Goal: Information Seeking & Learning: Check status

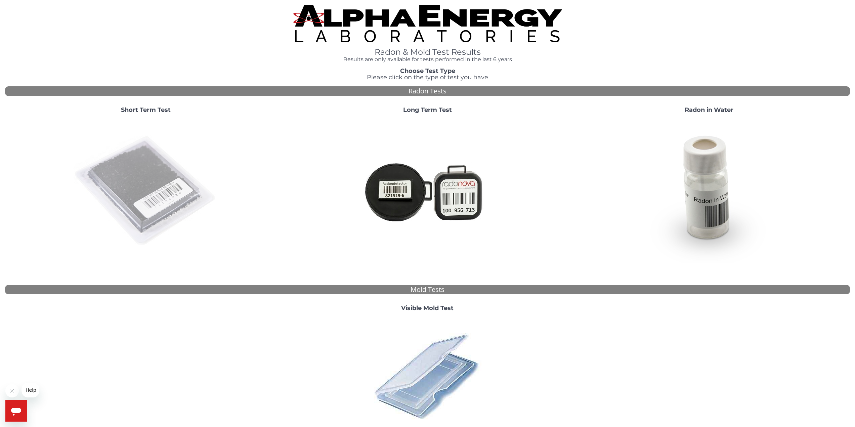
click at [139, 174] on img at bounding box center [146, 191] width 144 height 144
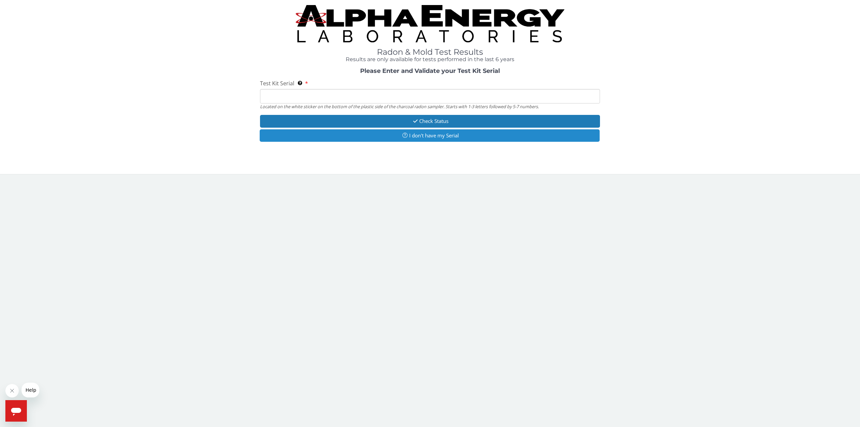
click at [310, 136] on button "I don't have my Serial" at bounding box center [430, 135] width 340 height 12
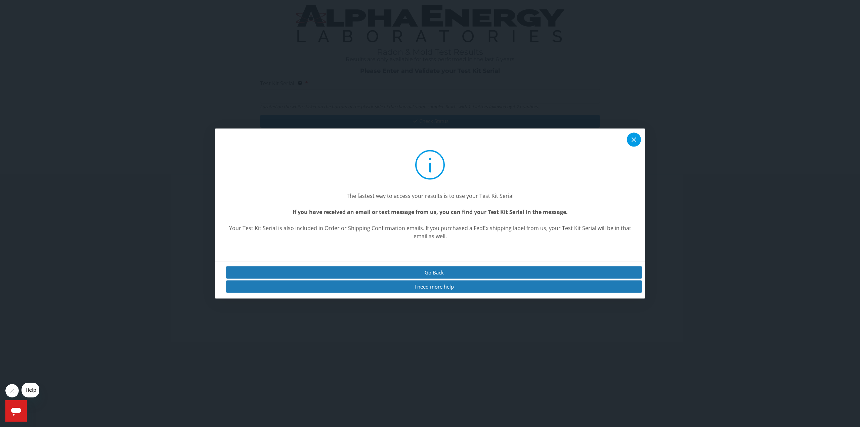
click at [637, 142] on icon at bounding box center [634, 139] width 8 height 8
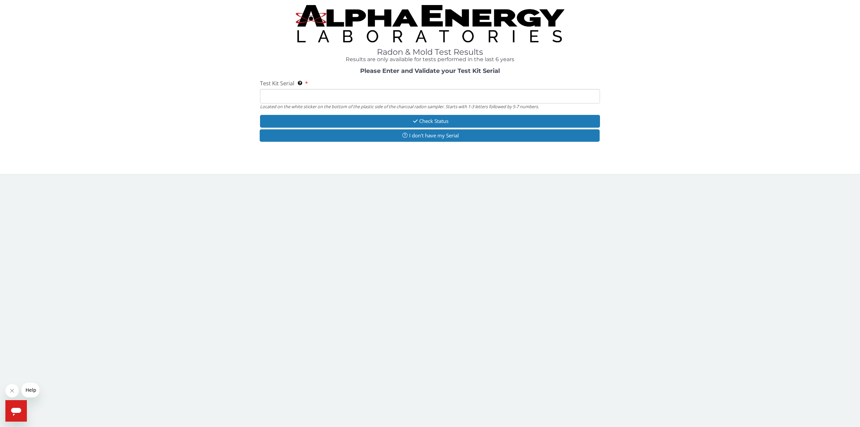
click at [469, 143] on div "Check Status I don't have my Serial" at bounding box center [430, 129] width 340 height 29
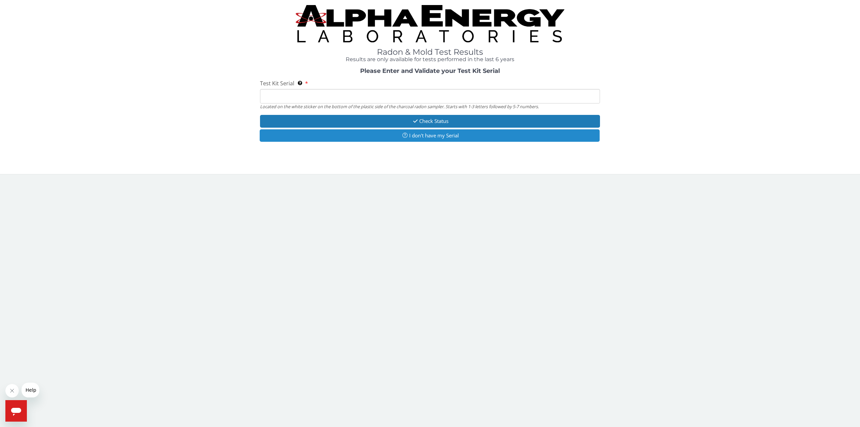
click at [463, 137] on button "I don't have my Serial" at bounding box center [430, 135] width 340 height 12
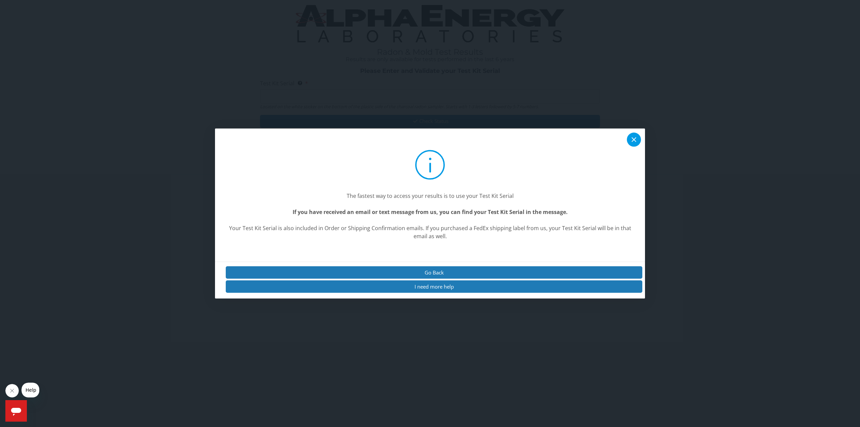
click at [632, 139] on icon at bounding box center [634, 139] width 8 height 8
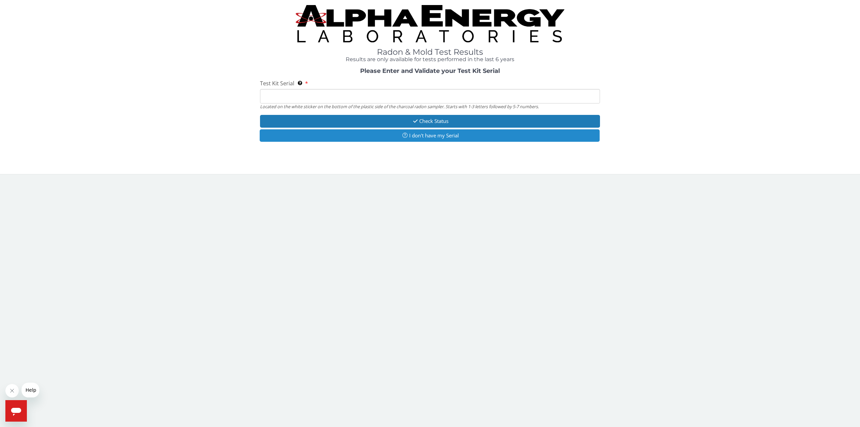
click at [522, 136] on button "I don't have my Serial" at bounding box center [430, 135] width 340 height 12
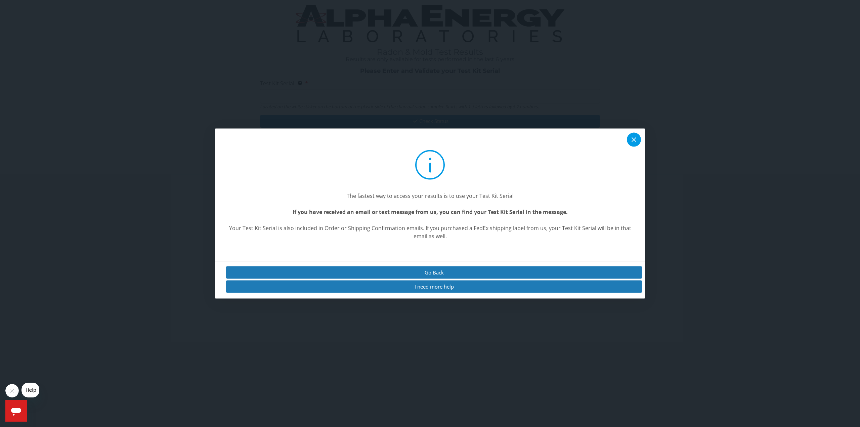
click at [637, 138] on icon at bounding box center [634, 139] width 8 height 8
